Goal: Information Seeking & Learning: Learn about a topic

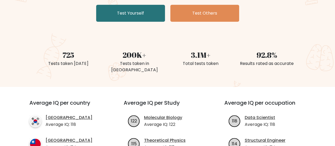
scroll to position [53, 0]
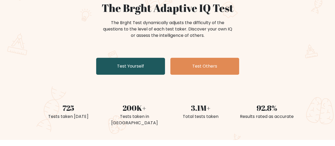
click at [153, 72] on link "Test Yourself" at bounding box center [130, 66] width 69 height 17
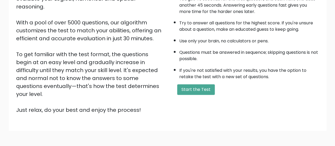
scroll to position [70, 0]
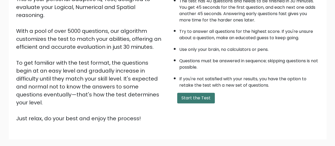
click at [203, 99] on button "Start the Test" at bounding box center [196, 98] width 38 height 11
